Goal: Navigation & Orientation: Find specific page/section

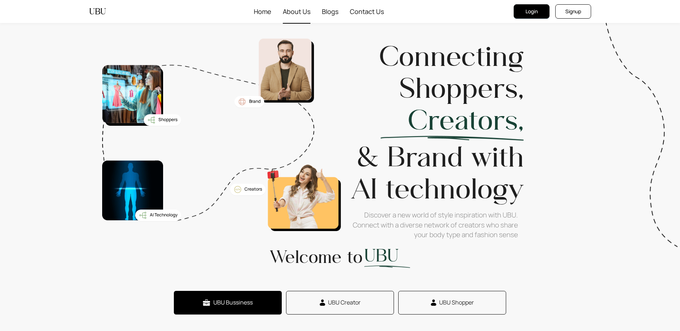
click at [291, 9] on span "About Us" at bounding box center [297, 11] width 28 height 23
click at [301, 13] on span "About Us" at bounding box center [297, 11] width 28 height 23
click at [333, 14] on span "Blogs" at bounding box center [330, 11] width 16 height 23
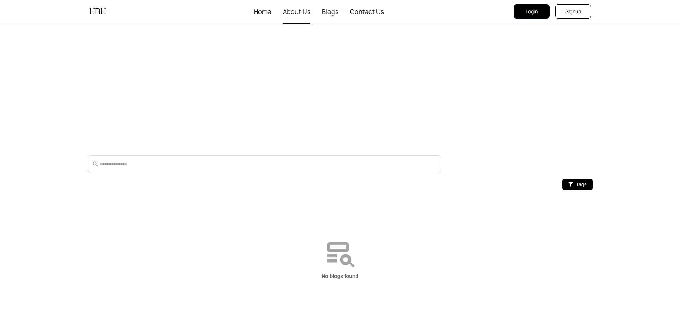
click at [291, 12] on span "About Us" at bounding box center [297, 11] width 28 height 23
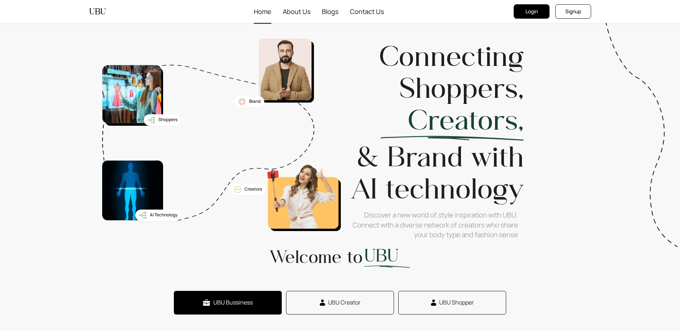
click at [271, 16] on span "Home" at bounding box center [263, 11] width 18 height 23
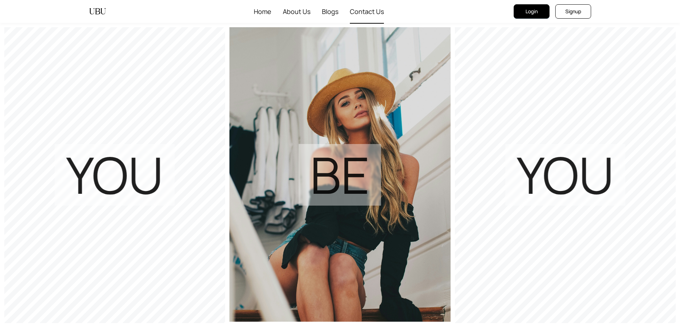
click at [351, 14] on span "Contact Us" at bounding box center [367, 11] width 34 height 23
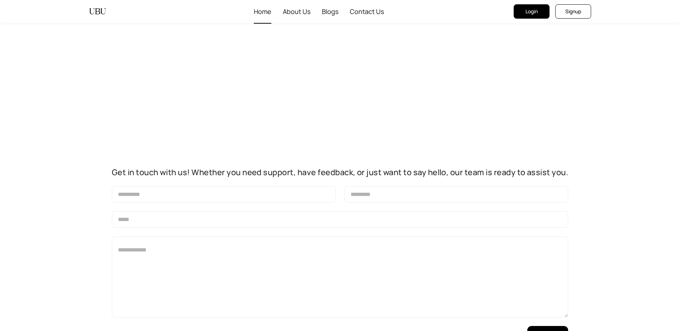
click at [261, 14] on span "Home" at bounding box center [263, 11] width 18 height 23
